Goal: Task Accomplishment & Management: Use online tool/utility

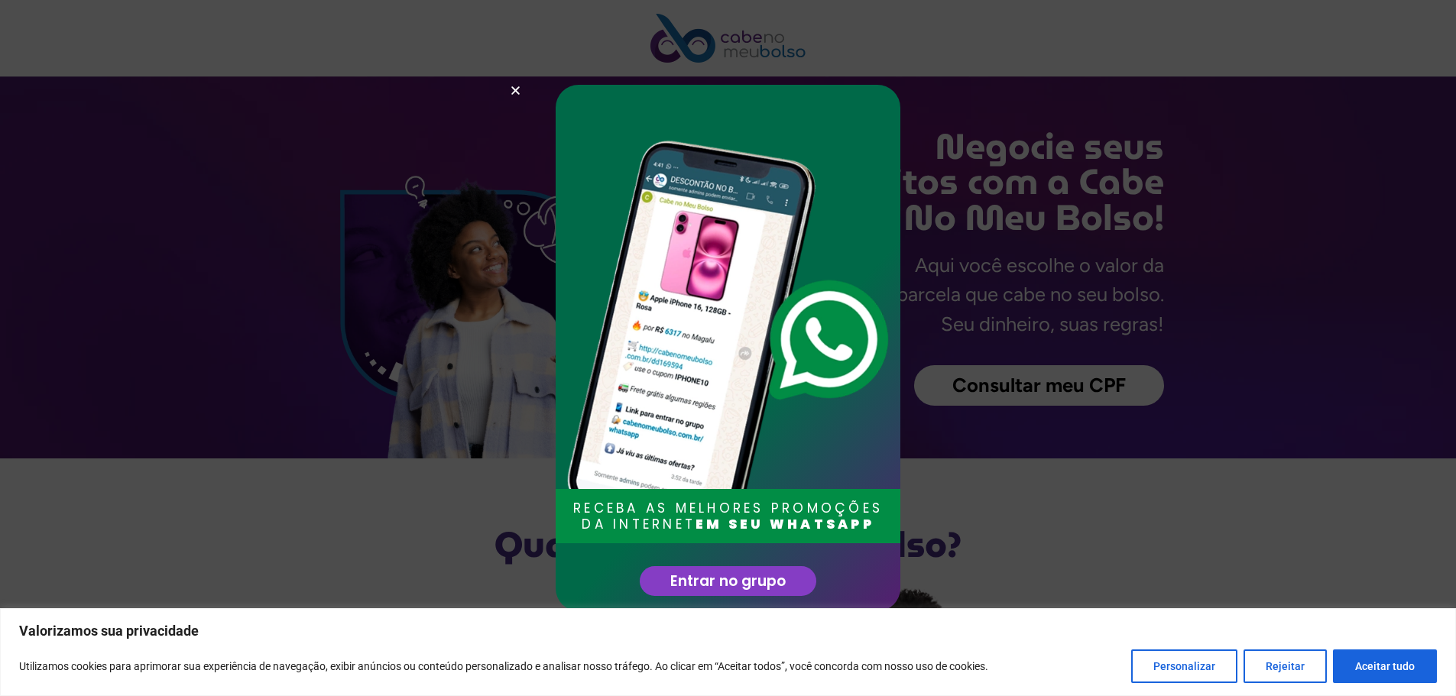
click at [1247, 240] on div "RECEBA AS MELHORES PROMOÇÕES DA INTERNET EM SEU WHATSAPP Entrar no grupo" at bounding box center [728, 348] width 1456 height 696
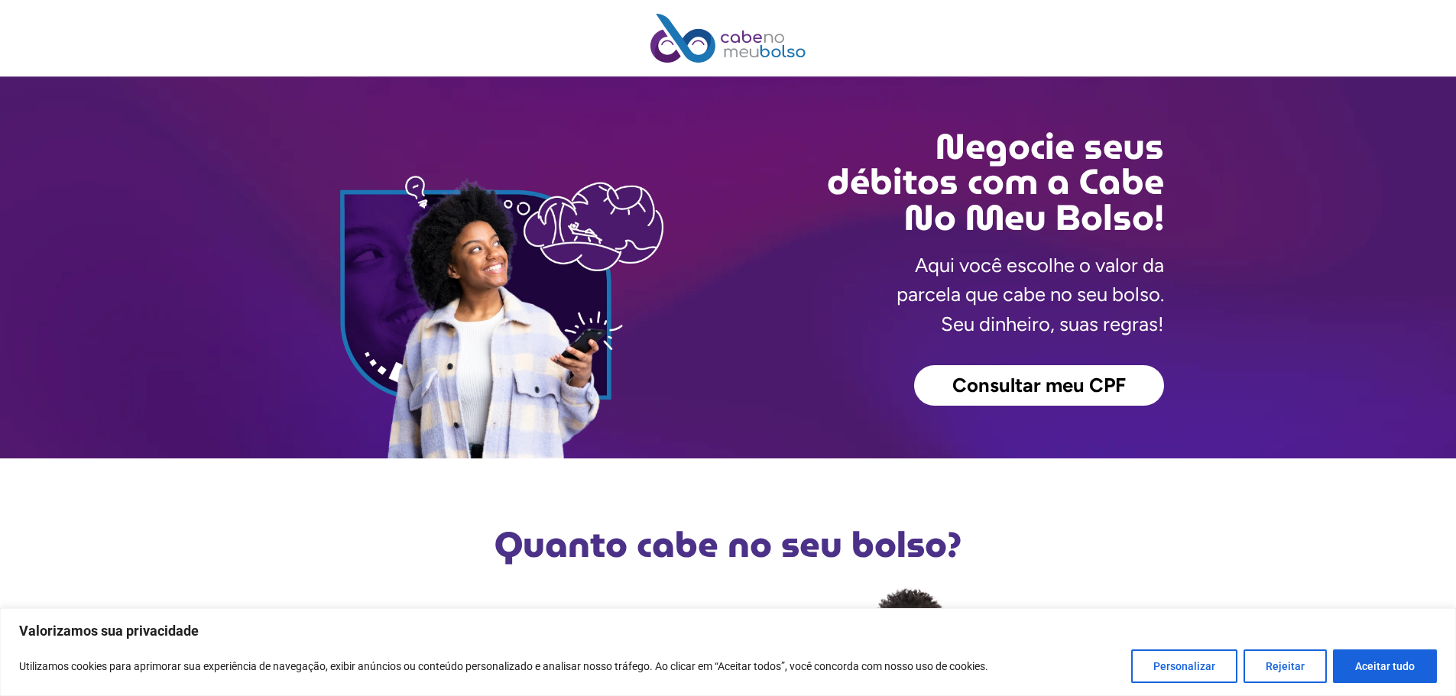
click at [1021, 378] on span "Consultar meu CPF" at bounding box center [1040, 386] width 174 height 20
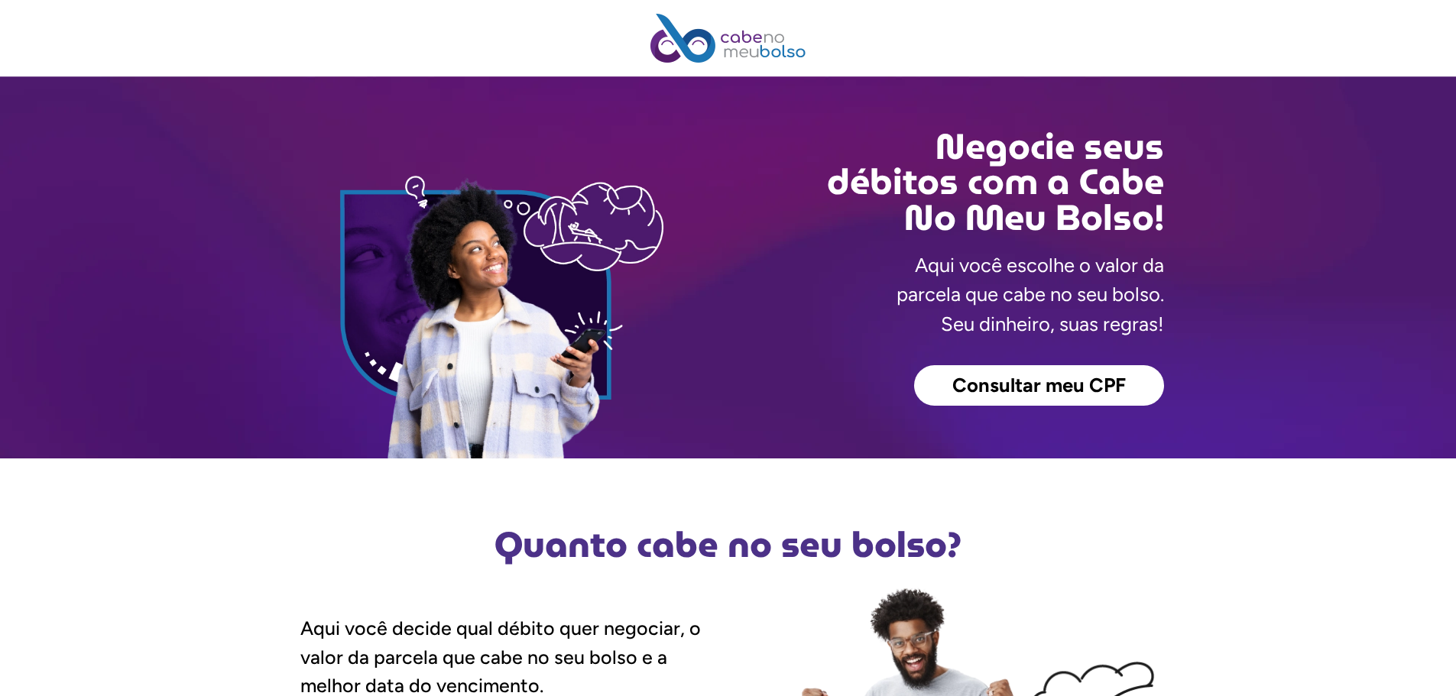
click at [960, 384] on span "Consultar meu CPF" at bounding box center [1040, 386] width 174 height 20
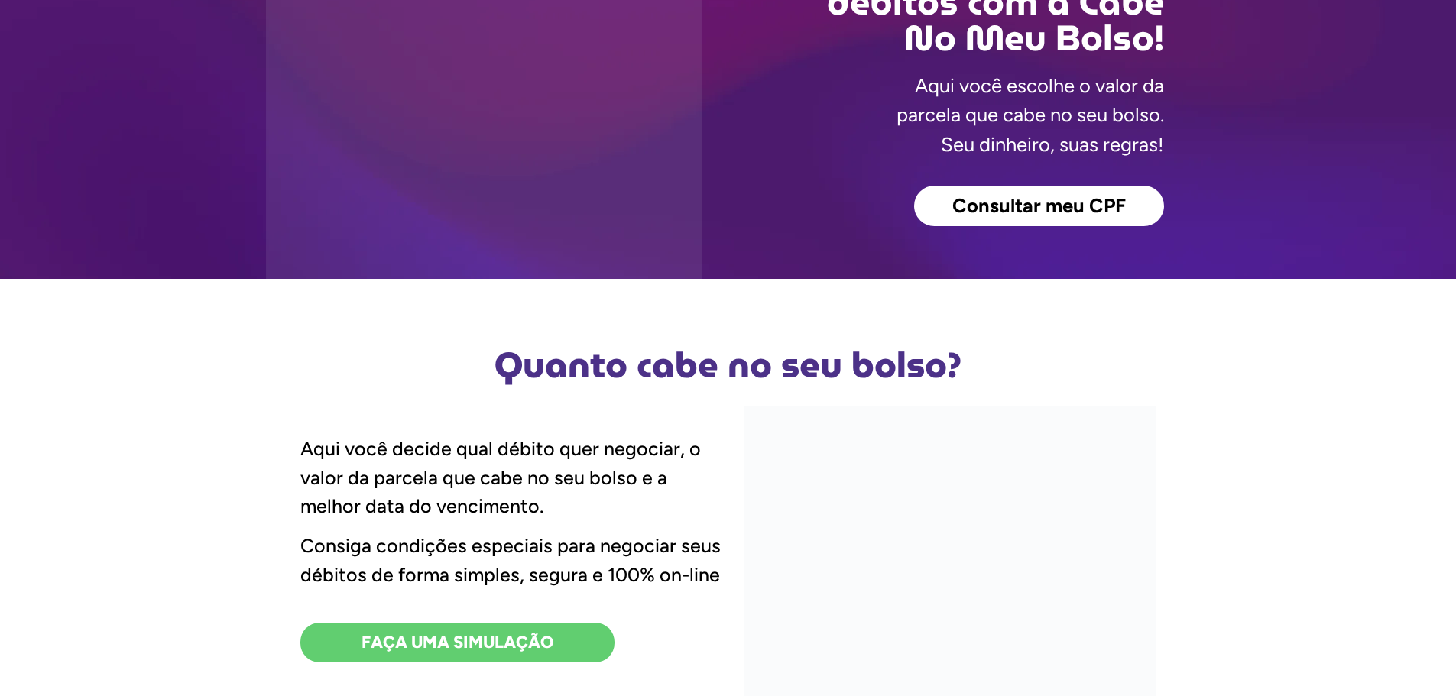
scroll to position [229, 0]
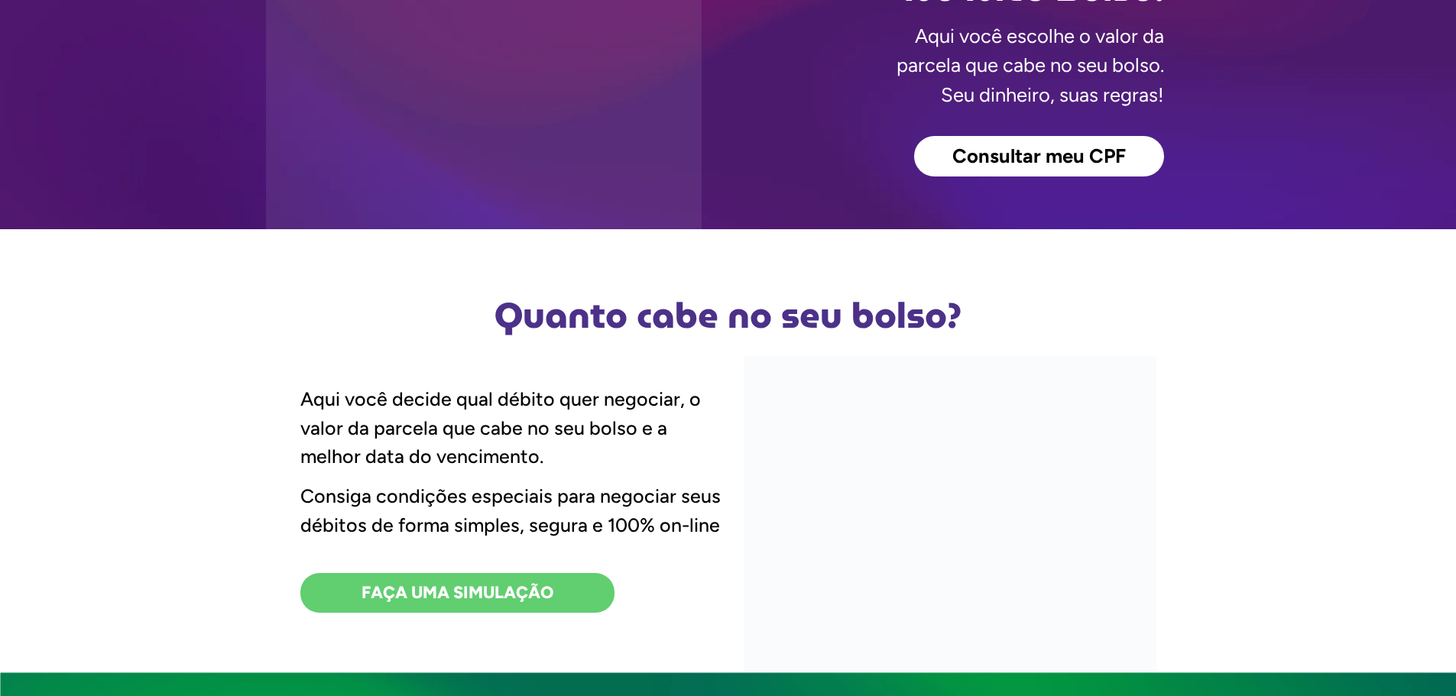
click at [1006, 147] on span "Consultar meu CPF" at bounding box center [1040, 157] width 174 height 20
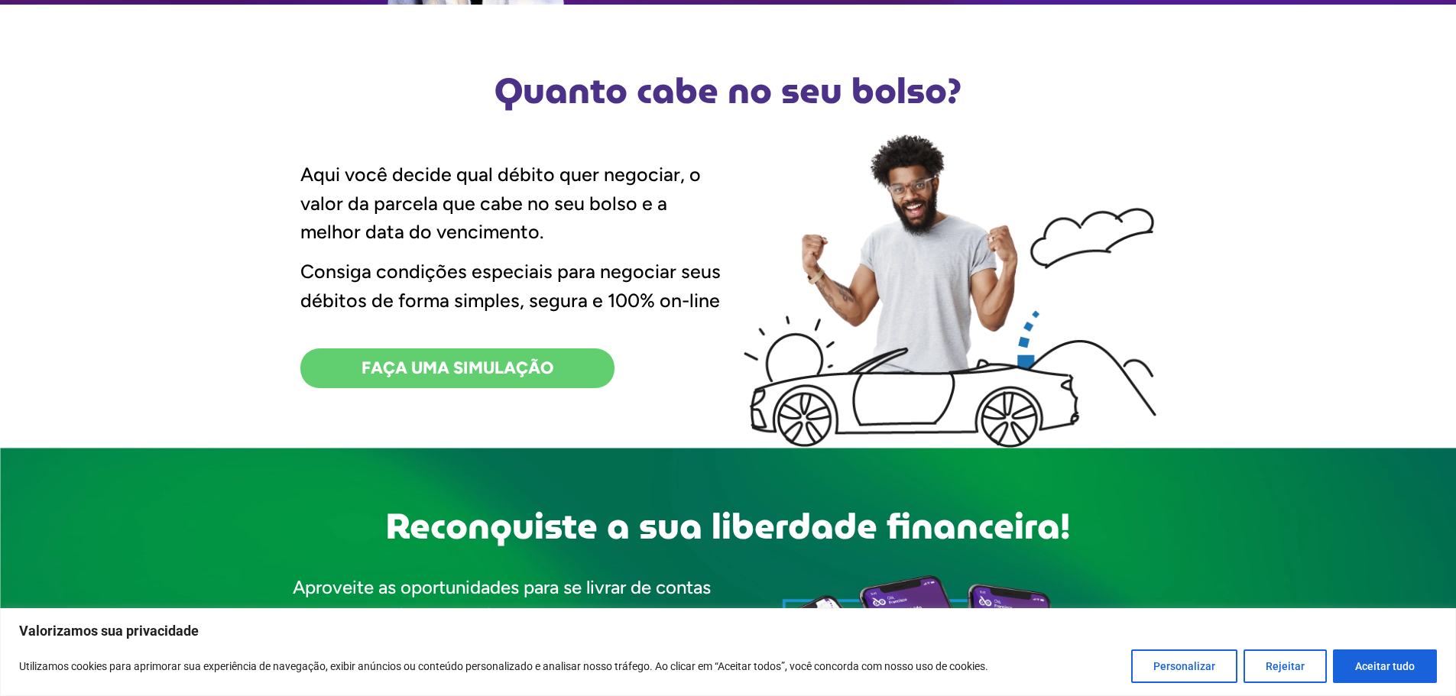
scroll to position [459, 0]
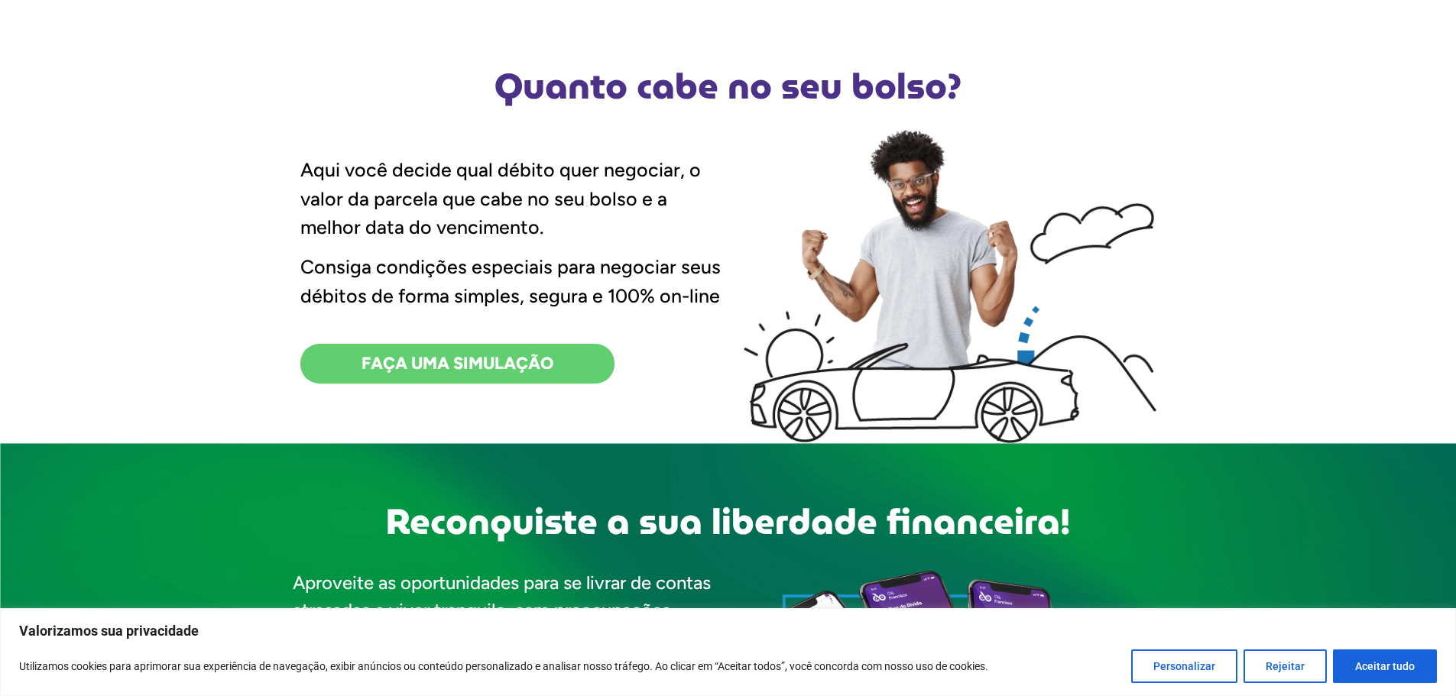
click at [460, 348] on link "FAÇA UMA SIMULAÇÃO" at bounding box center [457, 364] width 314 height 40
